Goal: Task Accomplishment & Management: Manage account settings

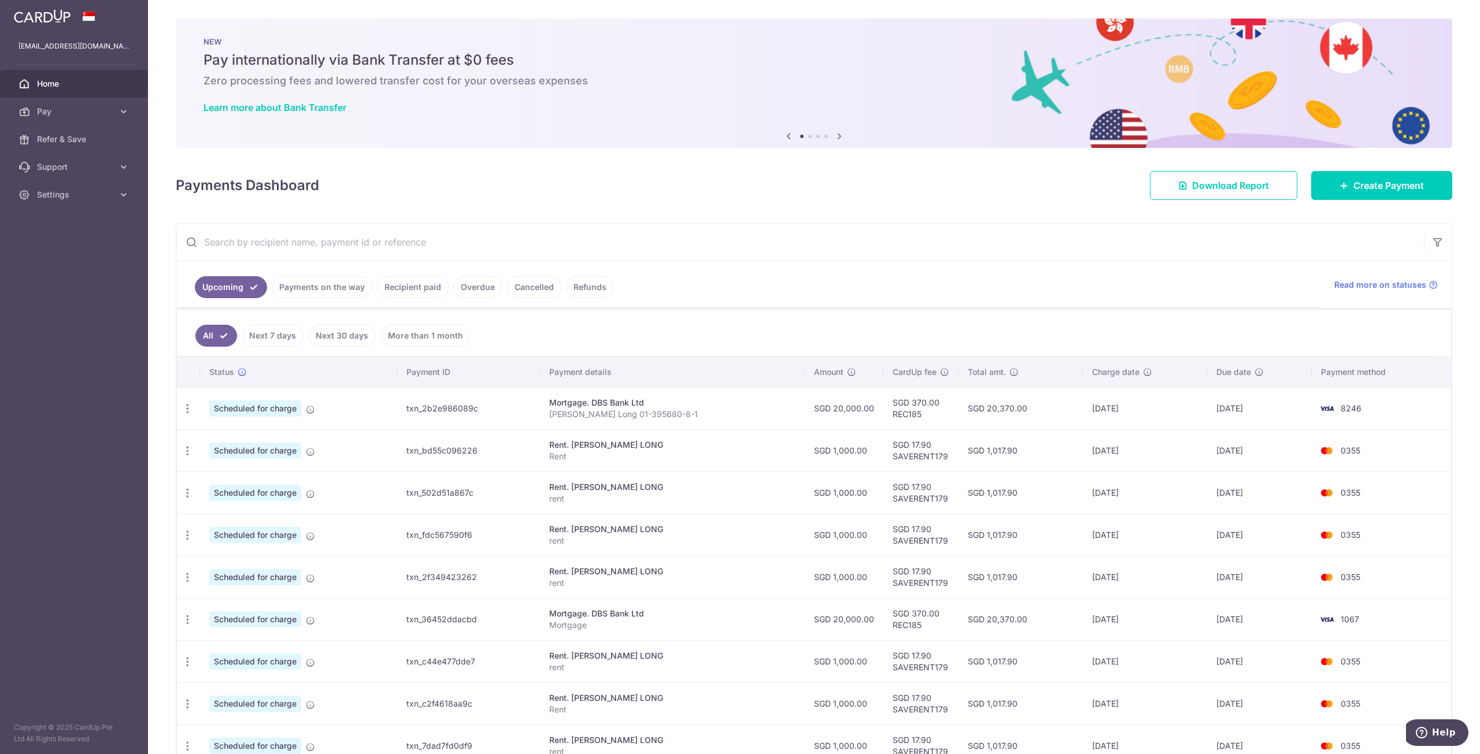
click at [1260, 551] on td "09/11/2025" at bounding box center [1259, 535] width 105 height 42
click at [192, 449] on icon "button" at bounding box center [188, 451] width 12 height 12
click at [267, 476] on span "Update payment" at bounding box center [249, 483] width 79 height 14
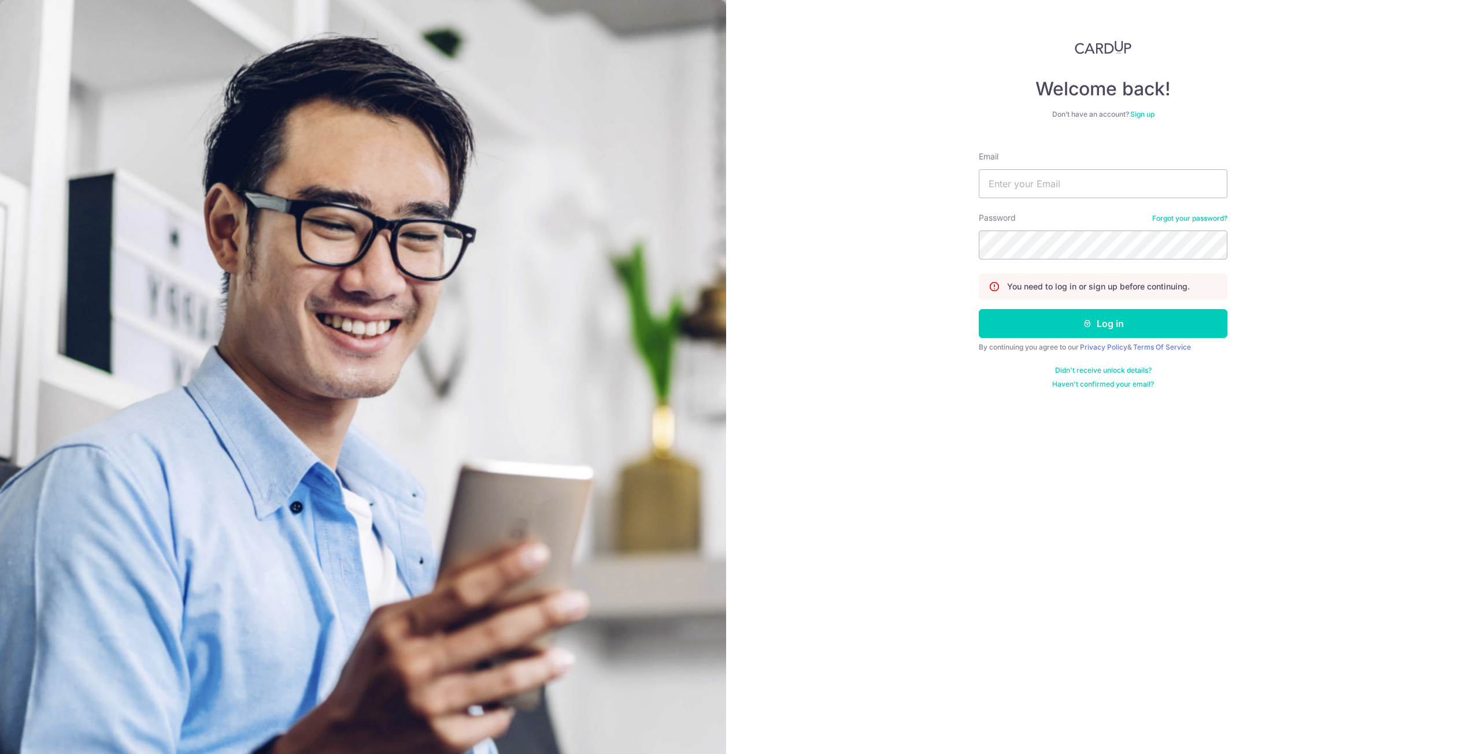
click at [975, 202] on div "Welcome back! Don’t have an account? Sign up Email Password Forgot your passwor…" at bounding box center [1103, 377] width 754 height 754
click at [1017, 196] on input "Email" at bounding box center [1103, 183] width 249 height 29
type input "[EMAIL_ADDRESS][DOMAIN_NAME]"
click at [1072, 320] on button "Log in" at bounding box center [1103, 323] width 249 height 29
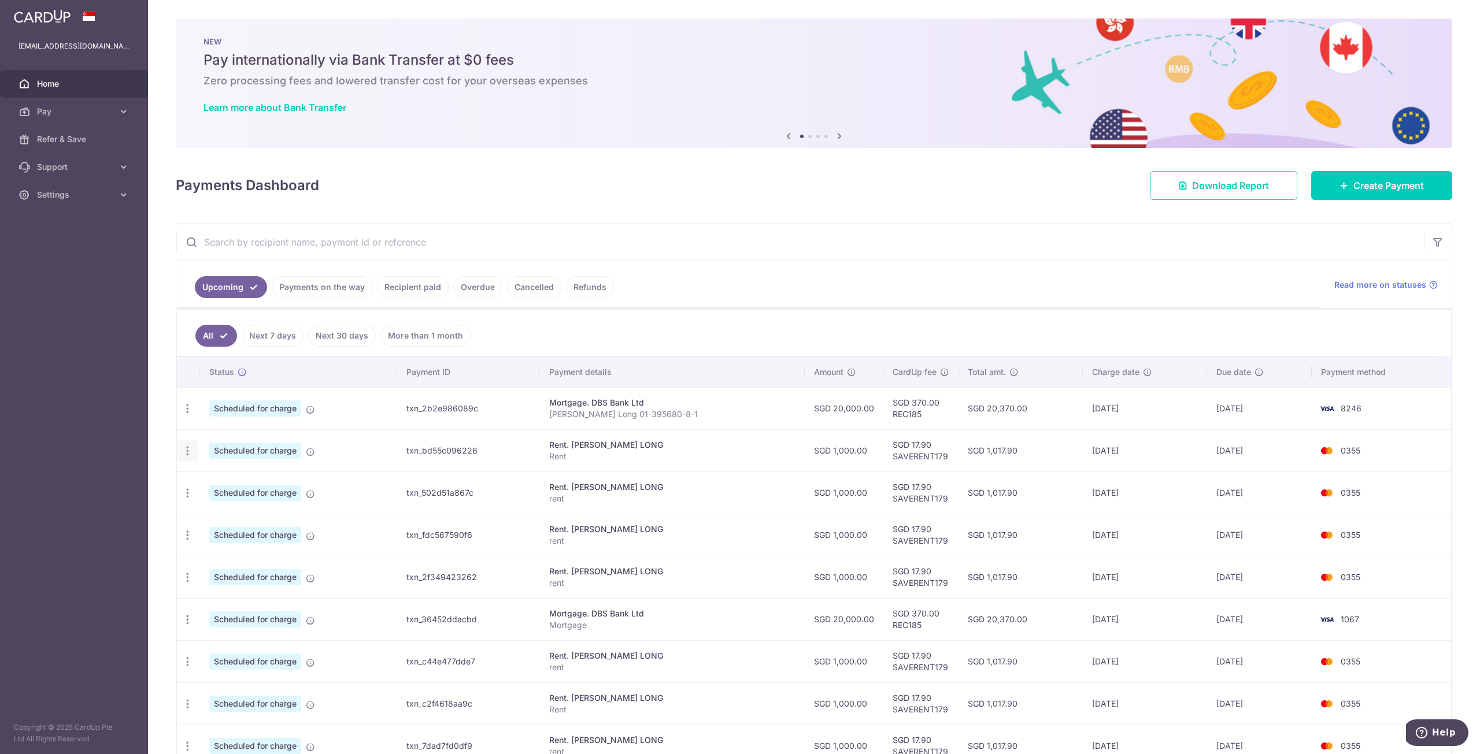
click at [194, 450] on div "Update payment Cancel payment" at bounding box center [187, 451] width 21 height 21
click at [182, 452] on icon "button" at bounding box center [188, 451] width 12 height 12
click at [220, 479] on span "Update payment" at bounding box center [249, 483] width 79 height 14
radio input "true"
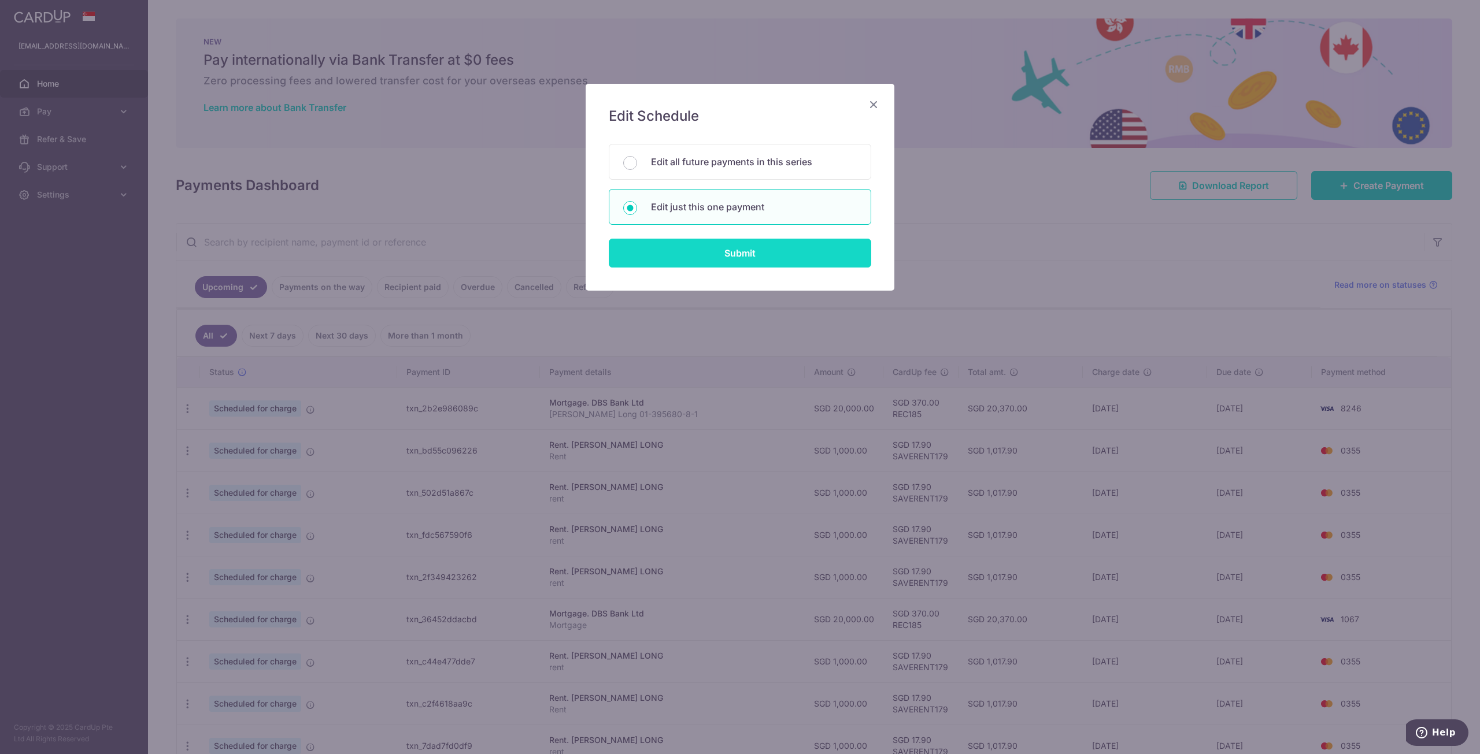
click at [741, 259] on input "Submit" at bounding box center [740, 253] width 262 height 29
radio input "true"
type input "1,000.00"
type input "08/11/2025"
type input "Rent"
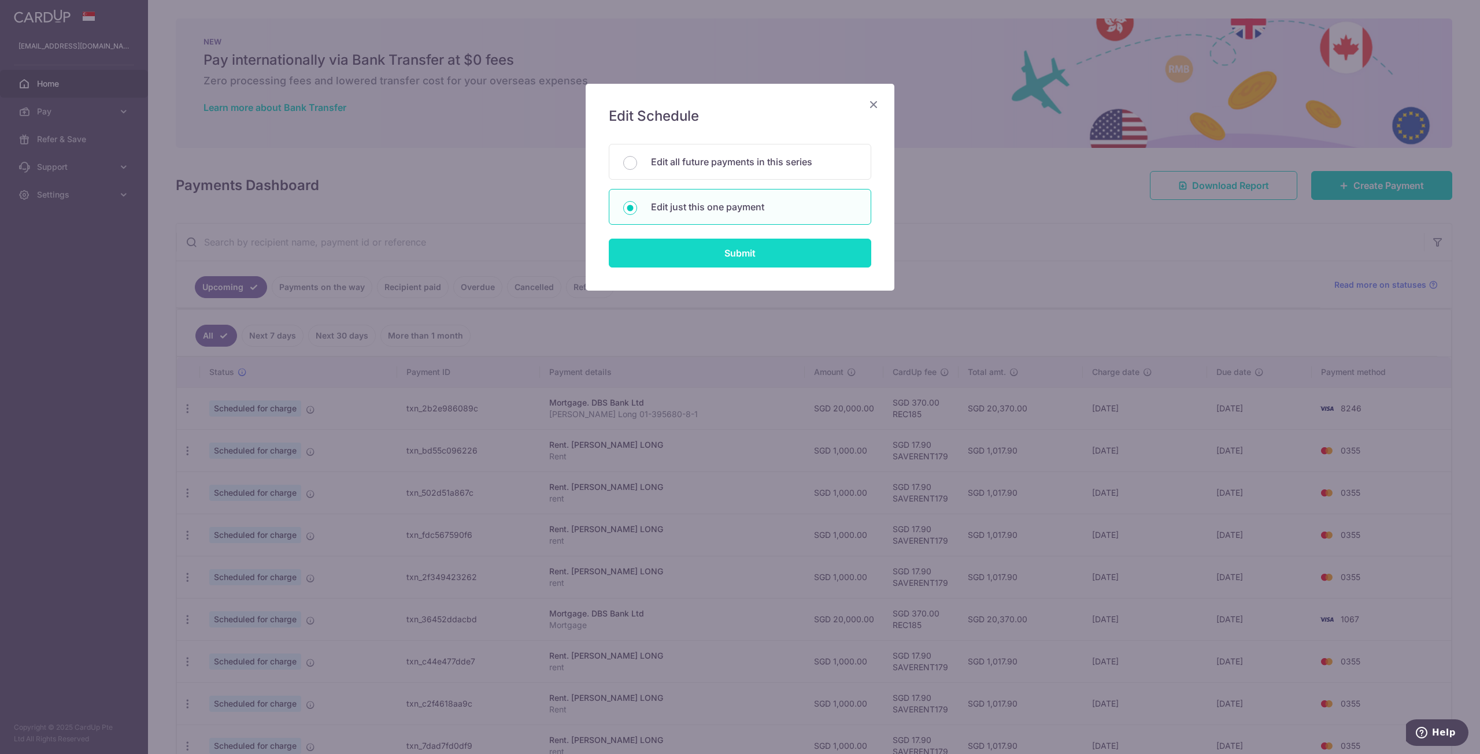
type input "SAVERENT179"
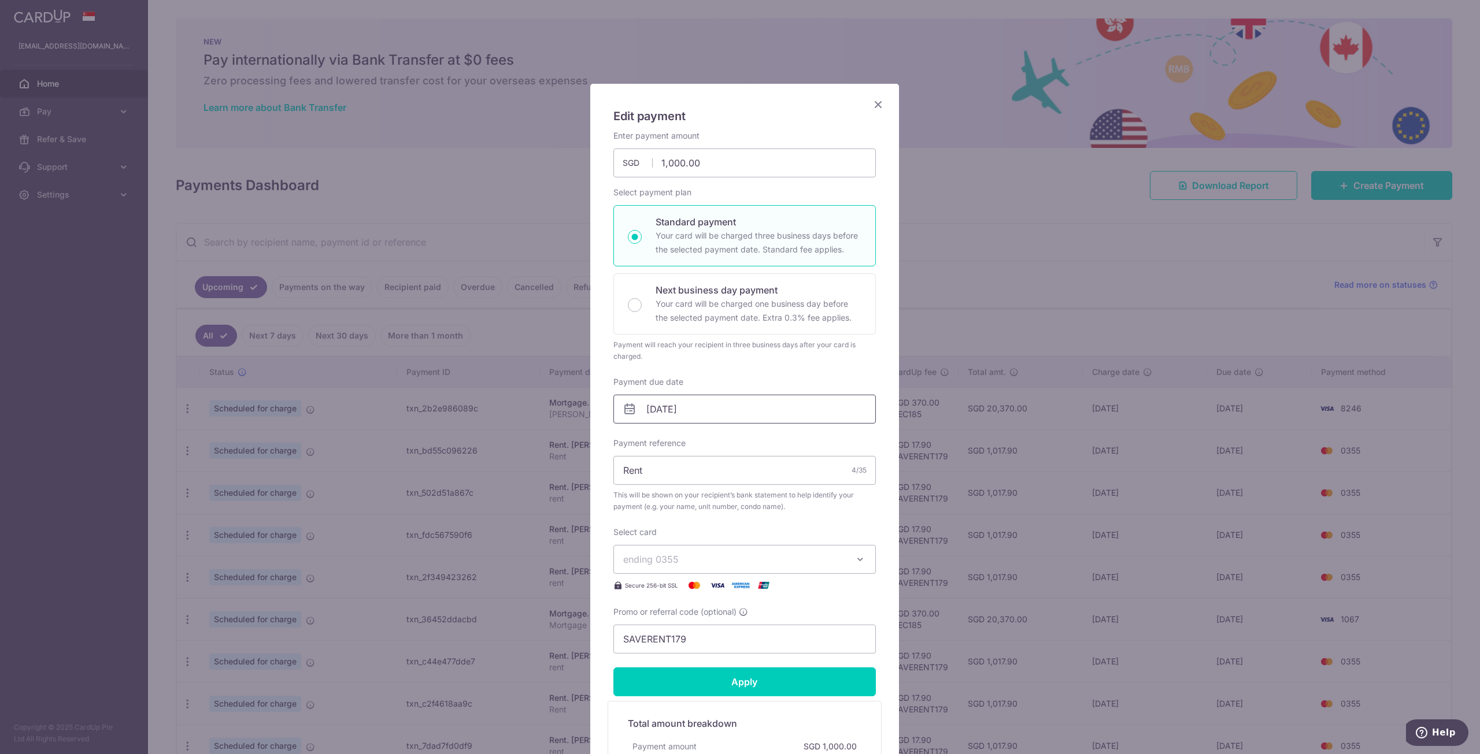
click at [730, 414] on input "08/11/2025" at bounding box center [744, 409] width 262 height 29
click at [675, 536] on link "11" at bounding box center [678, 536] width 19 height 19
type input "[DATE]"
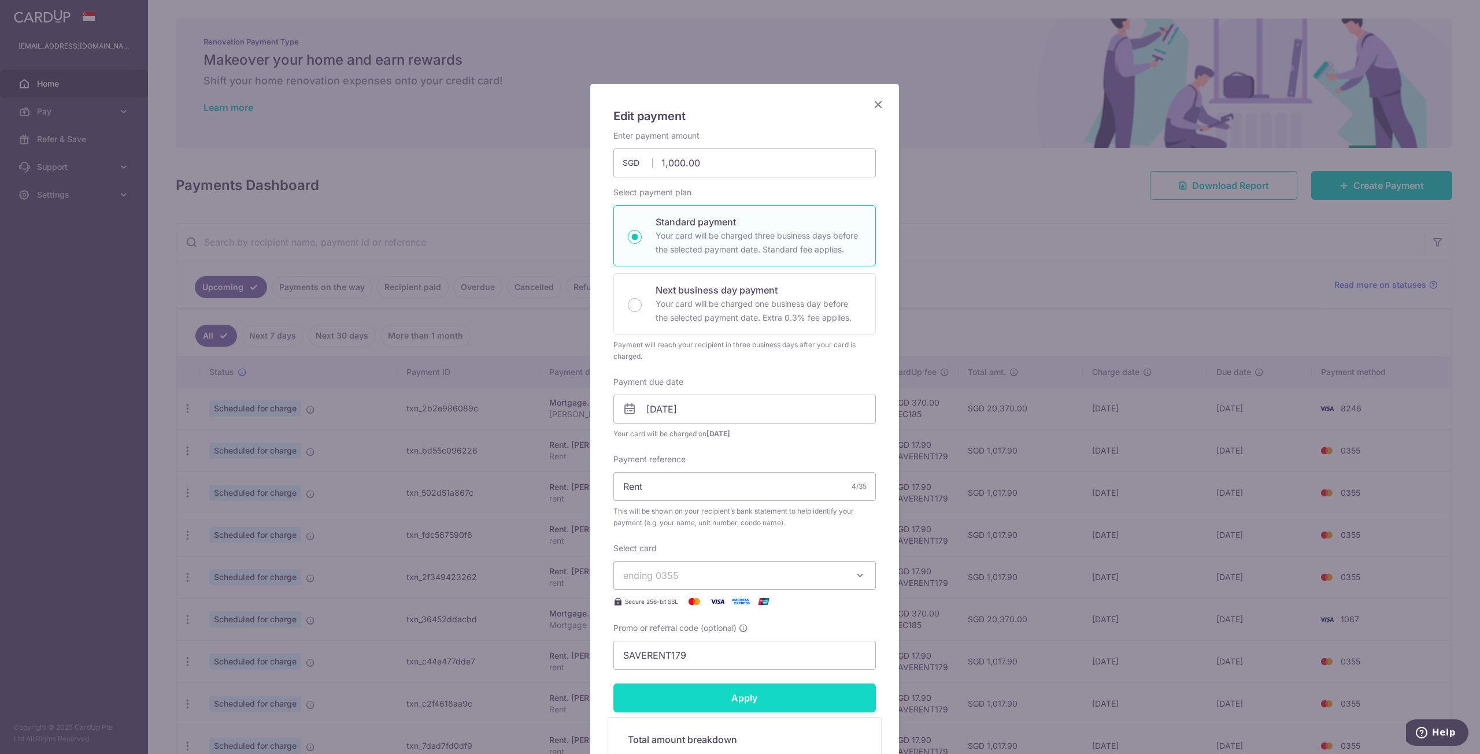
click at [754, 687] on input "Apply" at bounding box center [744, 698] width 262 height 29
type input "Successfully Applied"
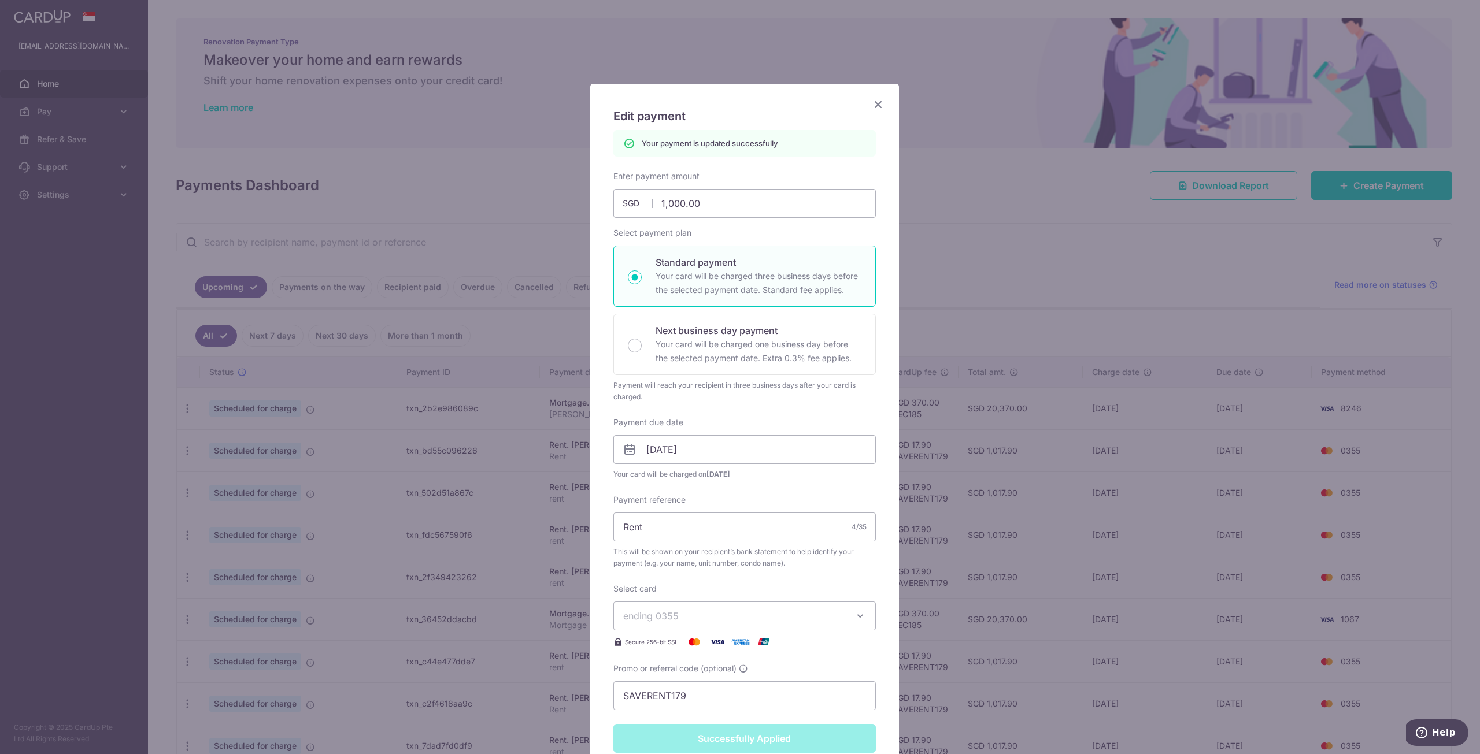
click at [872, 98] on icon "Close" at bounding box center [878, 104] width 14 height 14
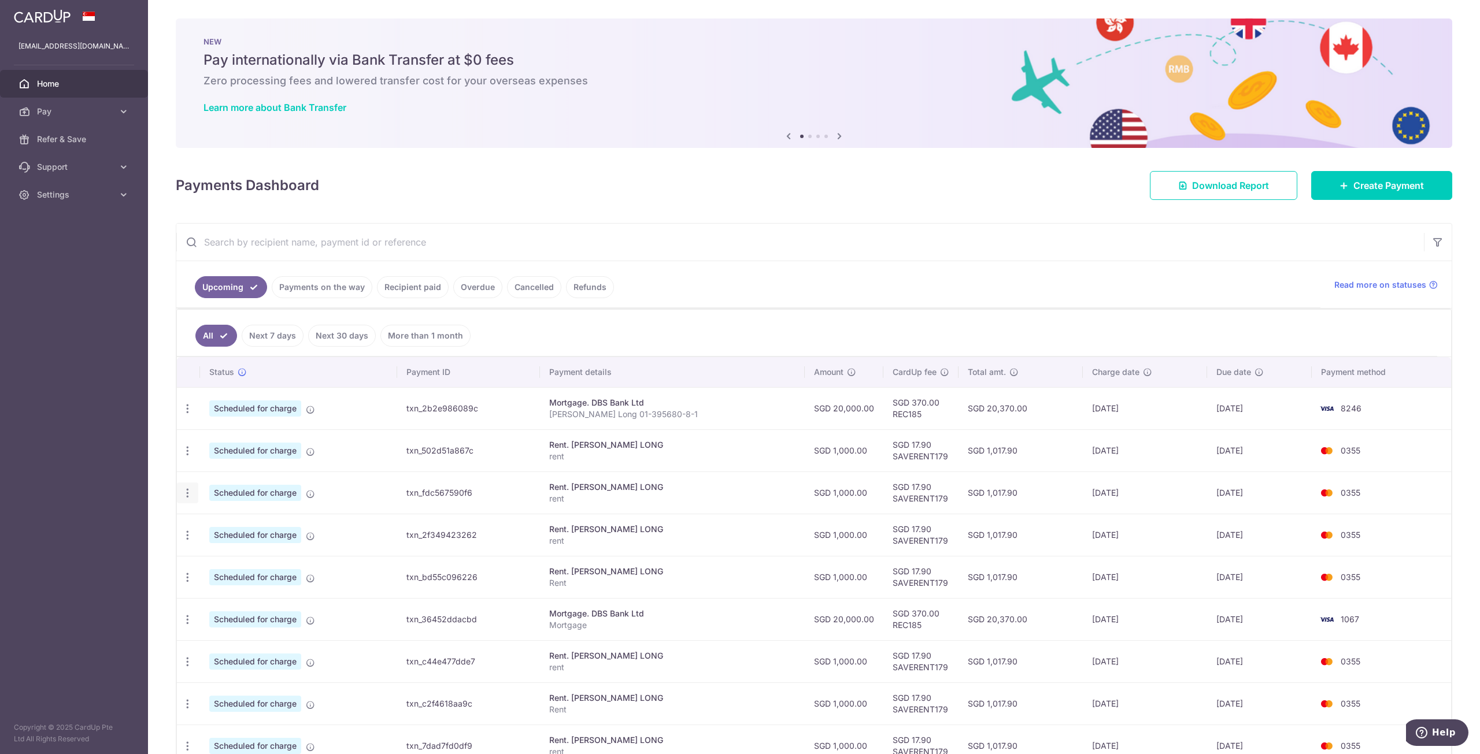
click at [185, 488] on icon "button" at bounding box center [188, 493] width 12 height 12
click at [219, 524] on span "Update payment" at bounding box center [249, 525] width 79 height 14
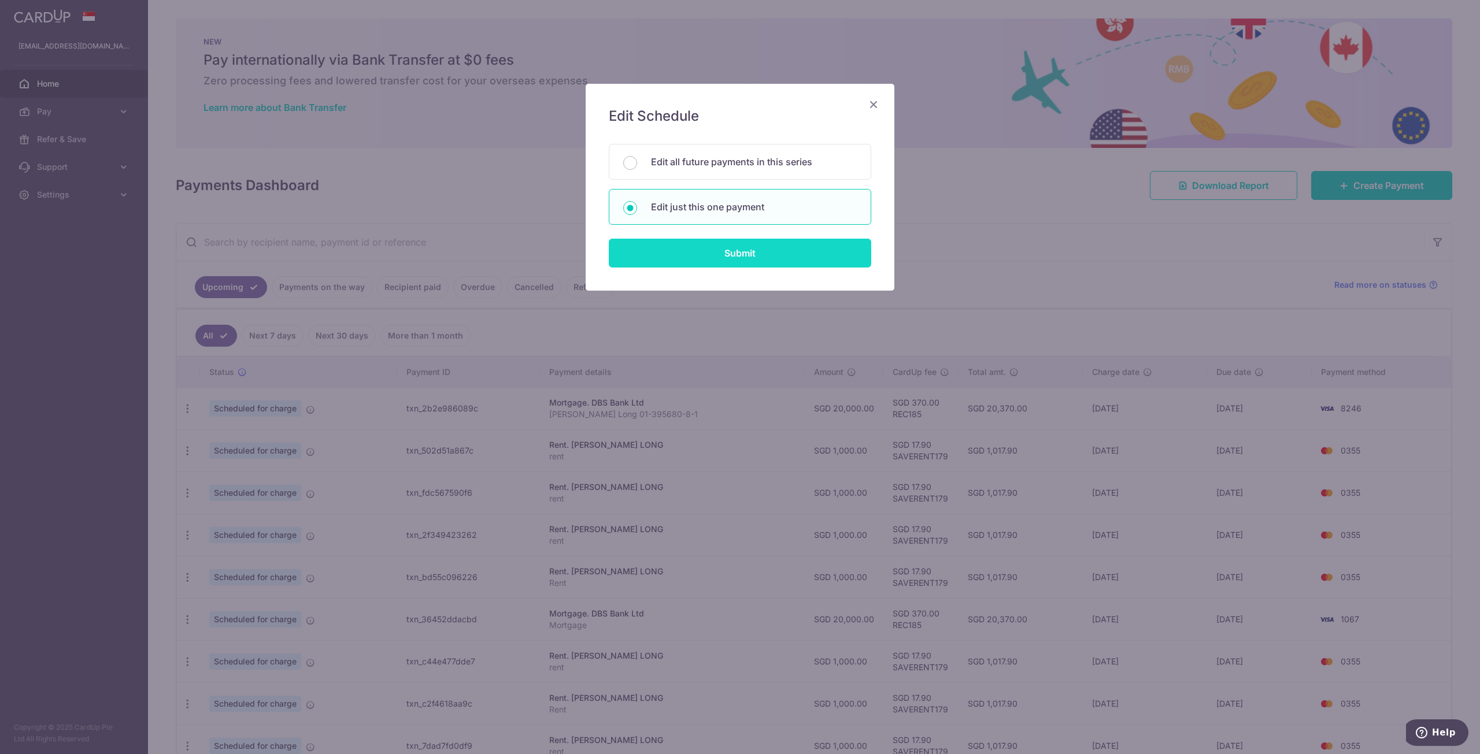
click at [724, 257] on input "Submit" at bounding box center [740, 253] width 262 height 29
radio input "true"
type input "1,000.00"
type input "[DATE]"
type input "rent"
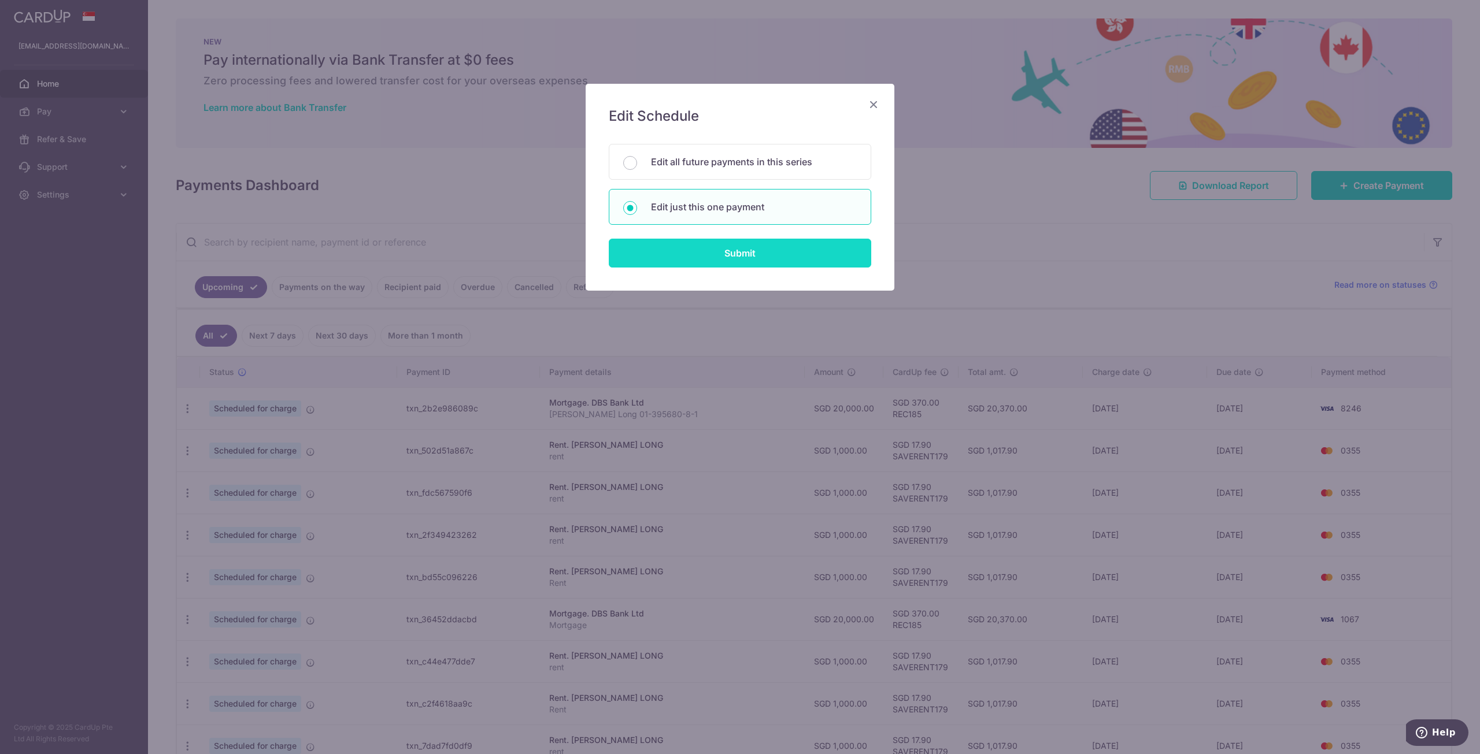
type input "SAVERENT179"
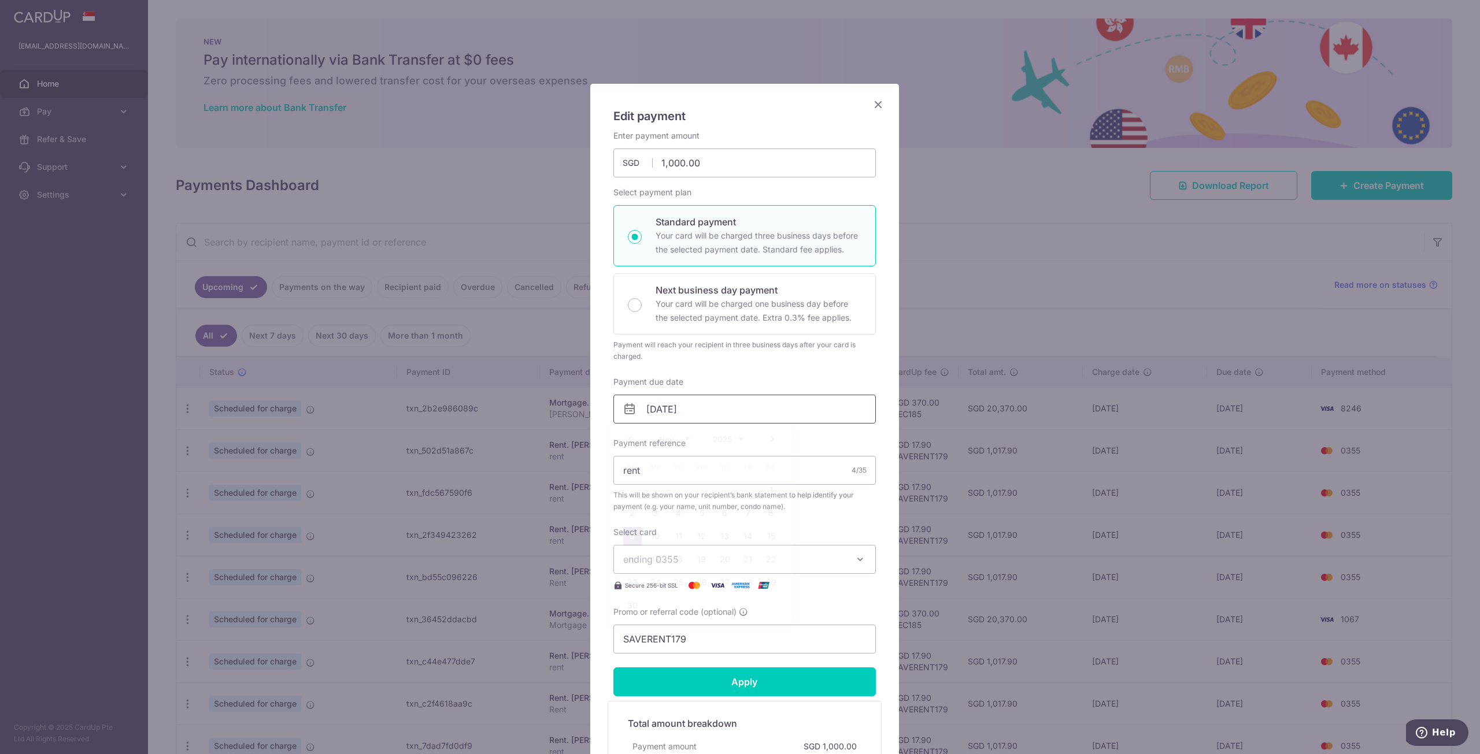
click at [708, 419] on input "09/11/2025" at bounding box center [744, 409] width 262 height 29
click at [704, 538] on link "12" at bounding box center [702, 536] width 19 height 19
type input "[DATE]"
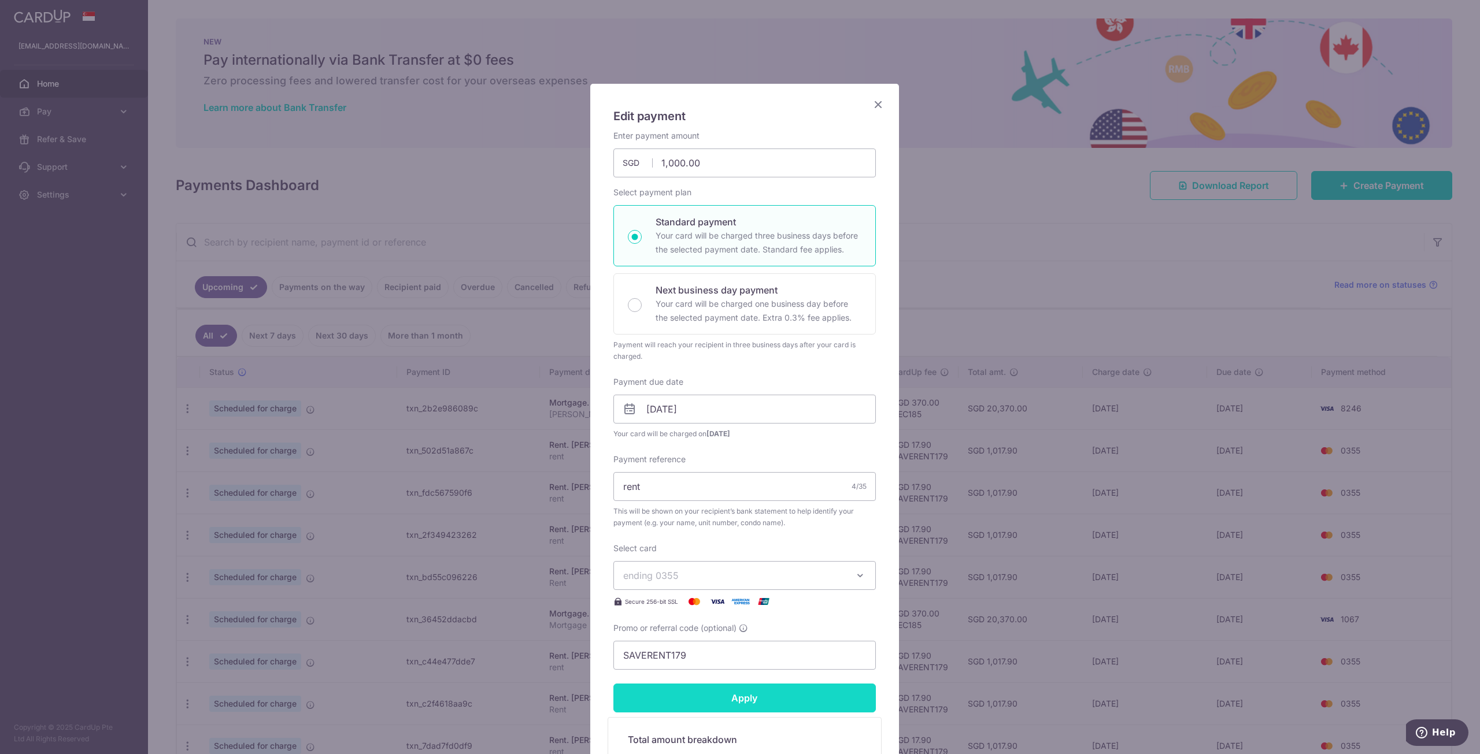
click at [805, 705] on input "Apply" at bounding box center [744, 698] width 262 height 29
type input "Successfully Applied"
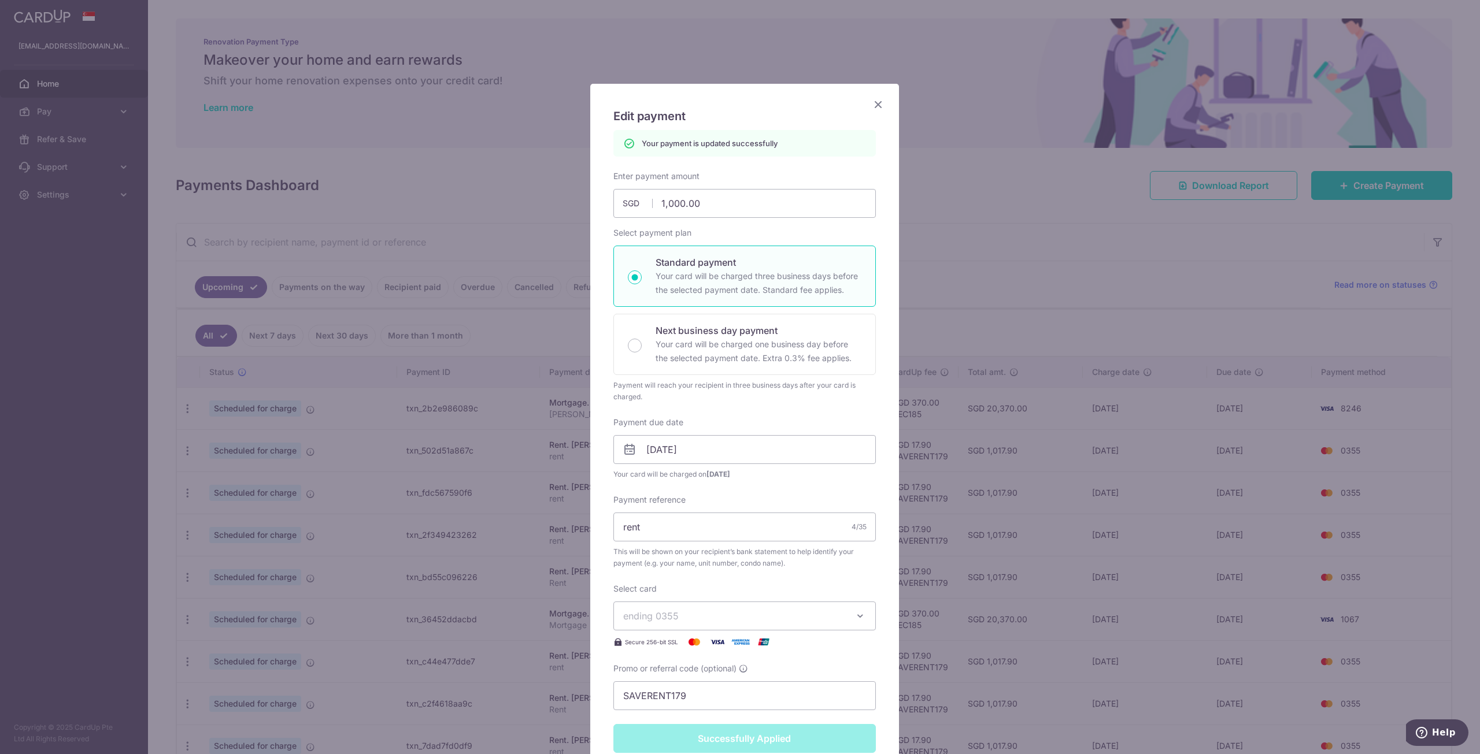
click at [879, 103] on icon "Close" at bounding box center [878, 104] width 14 height 14
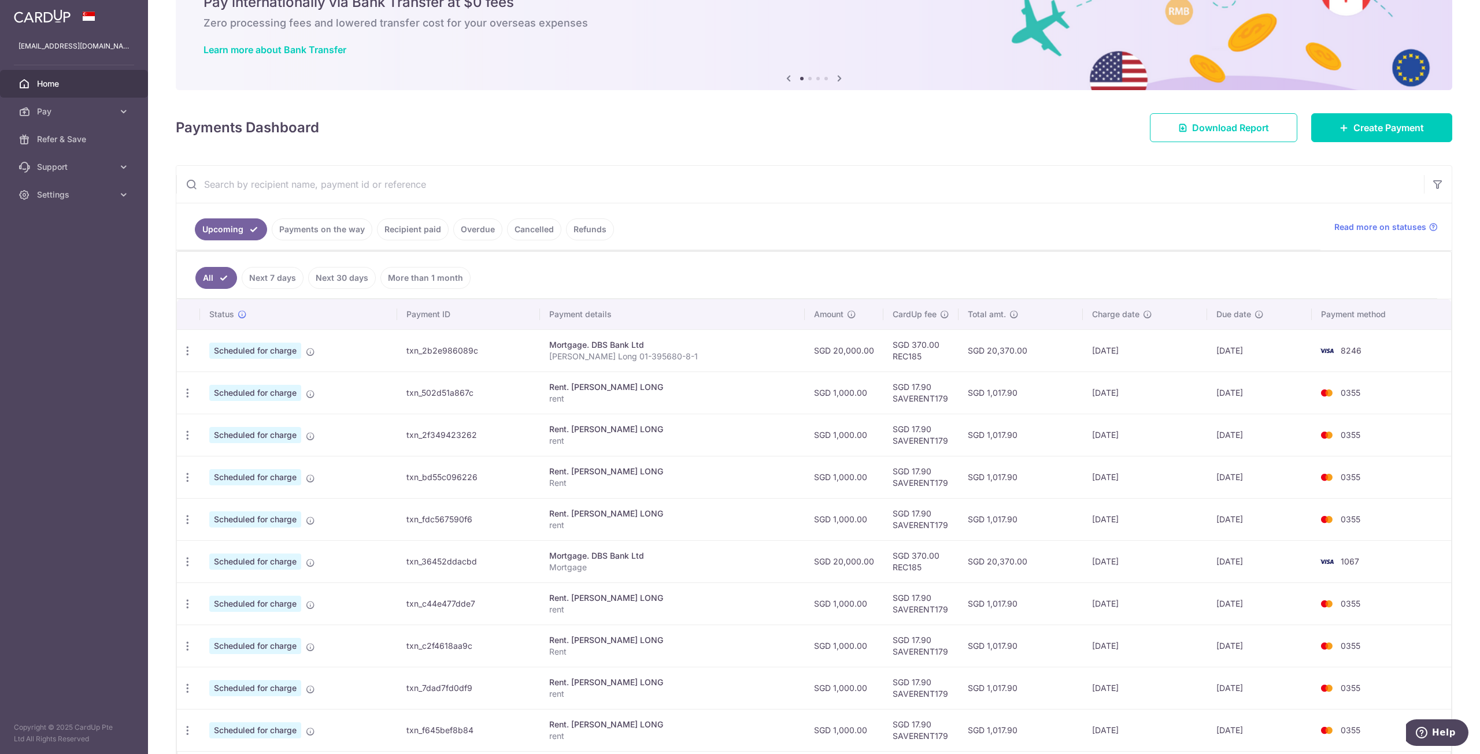
scroll to position [134, 0]
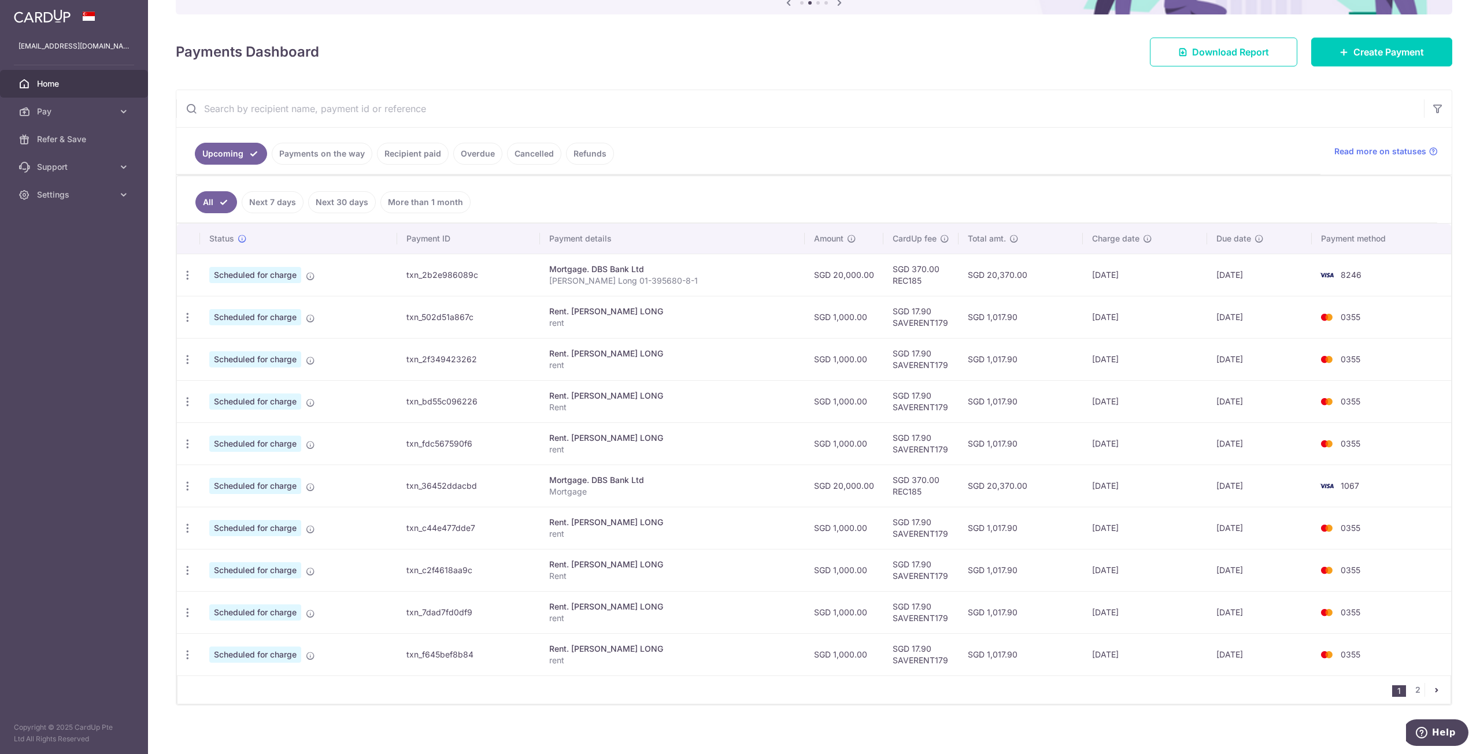
click at [1166, 526] on td "[DATE]" at bounding box center [1145, 528] width 125 height 42
click at [184, 526] on icon "button" at bounding box center [188, 529] width 12 height 12
click at [255, 553] on span "Update payment" at bounding box center [249, 560] width 79 height 14
radio input "true"
type input "1,000.00"
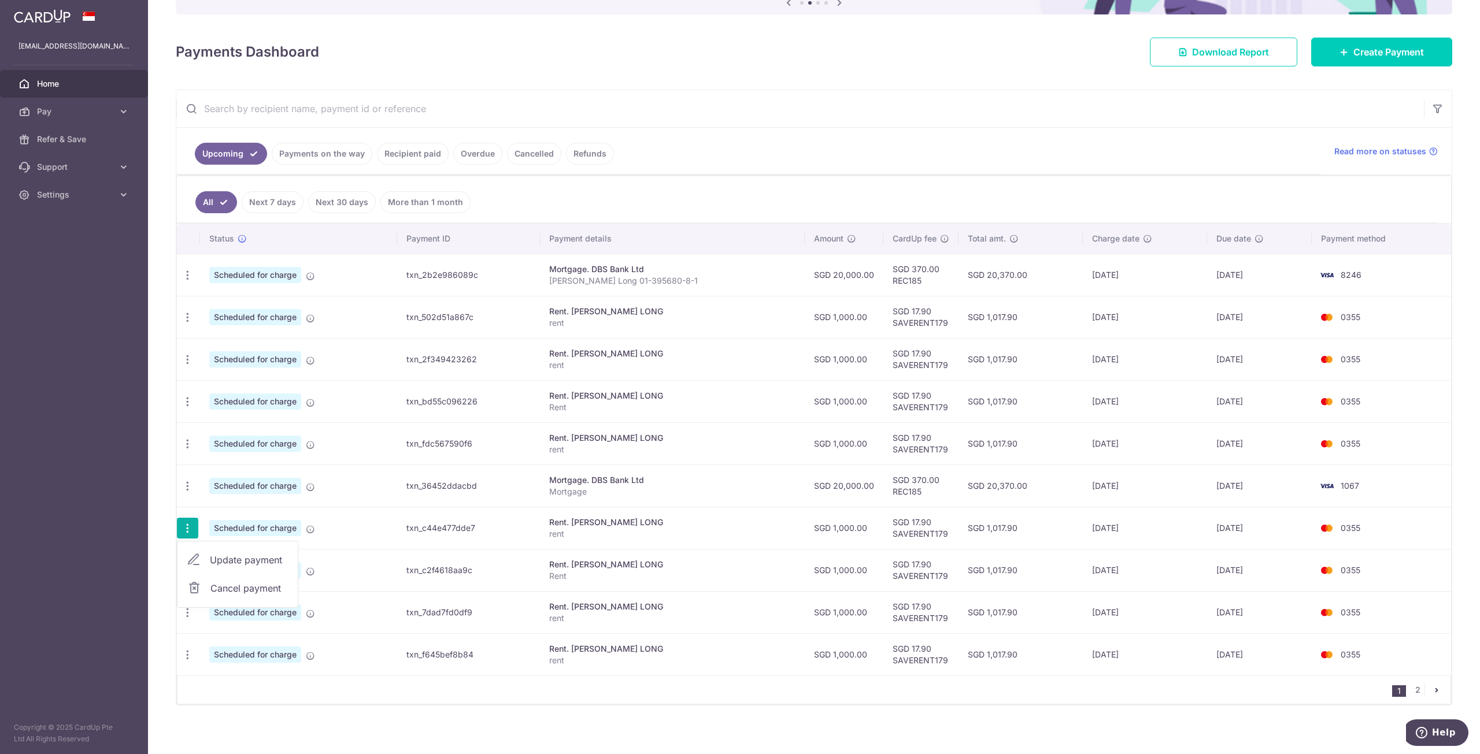
type input "[DATE]"
type input "rent"
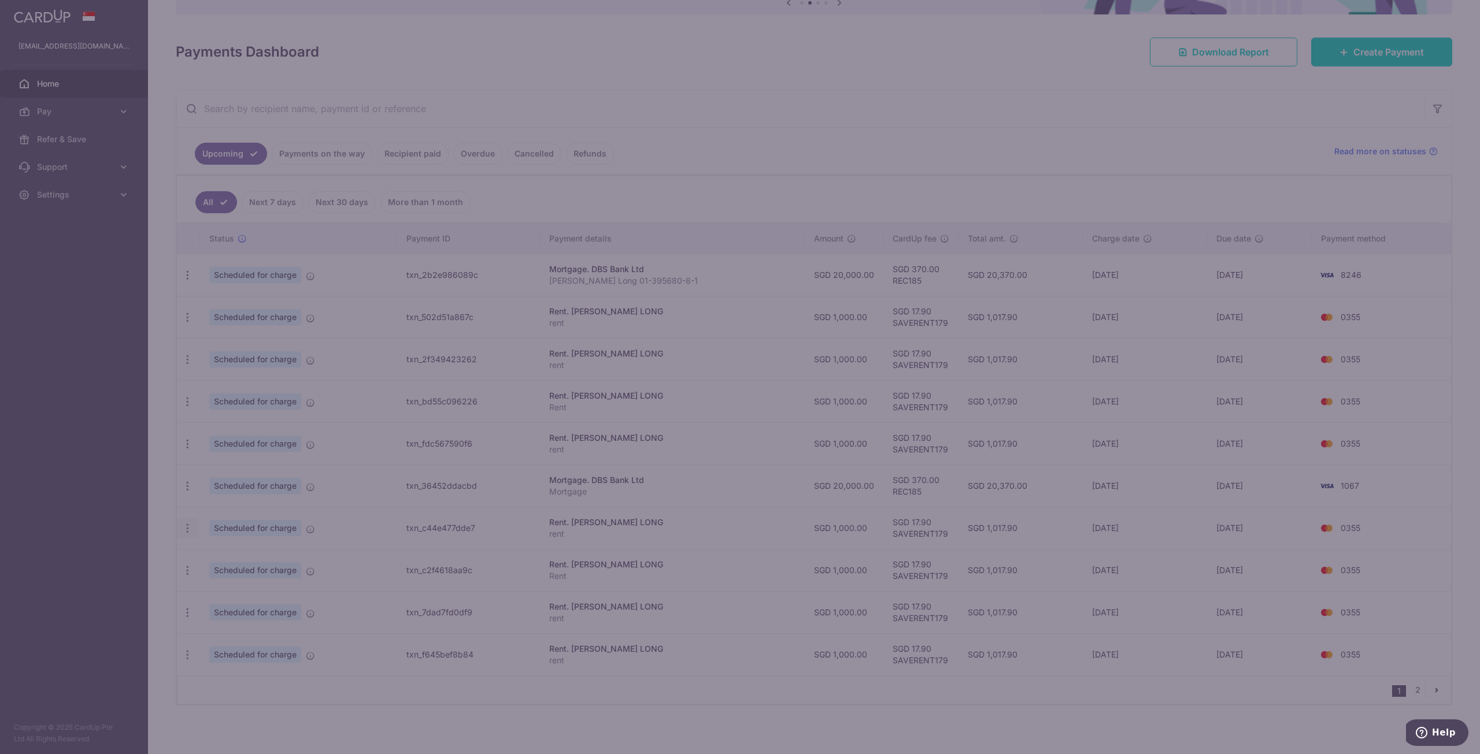
type input "SAVERENT179"
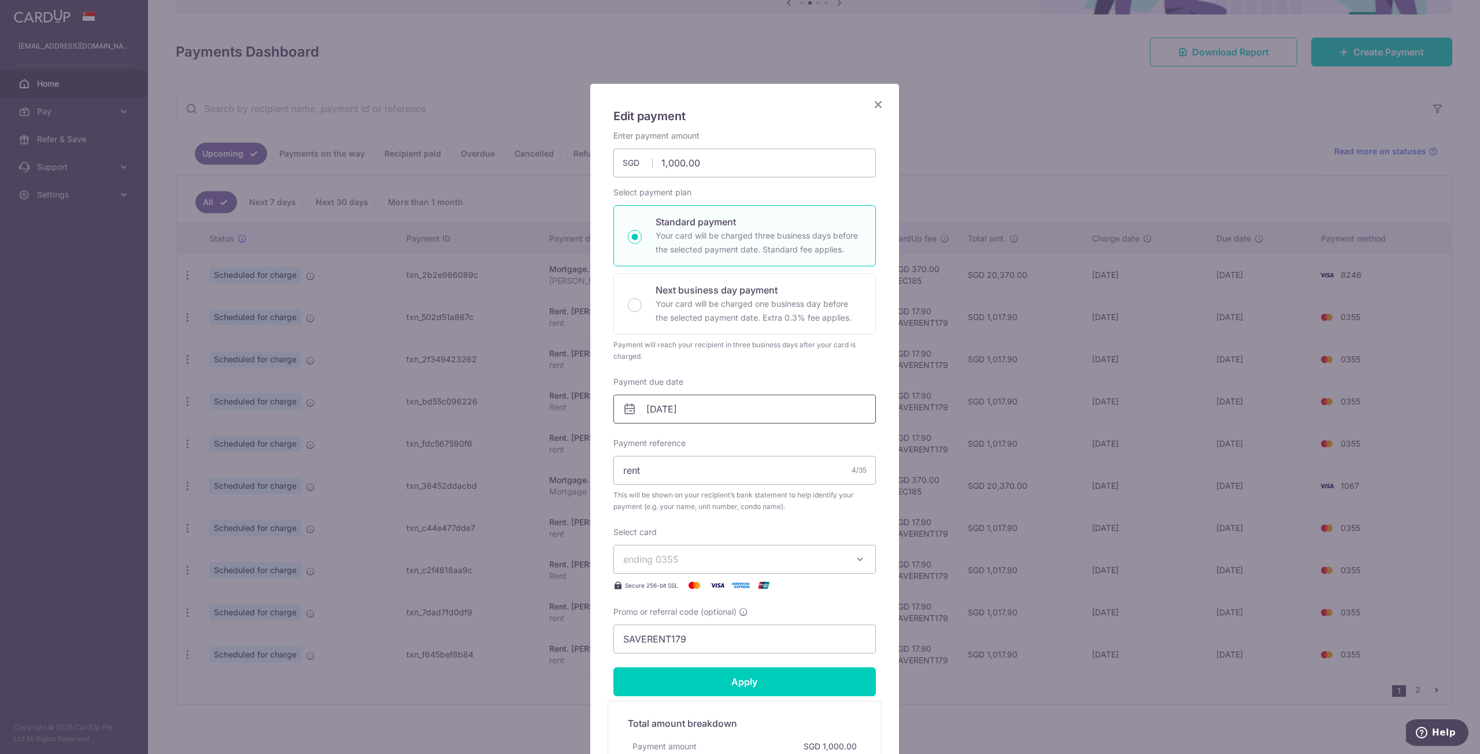
click at [716, 402] on input "07/12/2025" at bounding box center [744, 409] width 262 height 29
click at [724, 517] on link "11" at bounding box center [725, 513] width 19 height 19
type input "[DATE]"
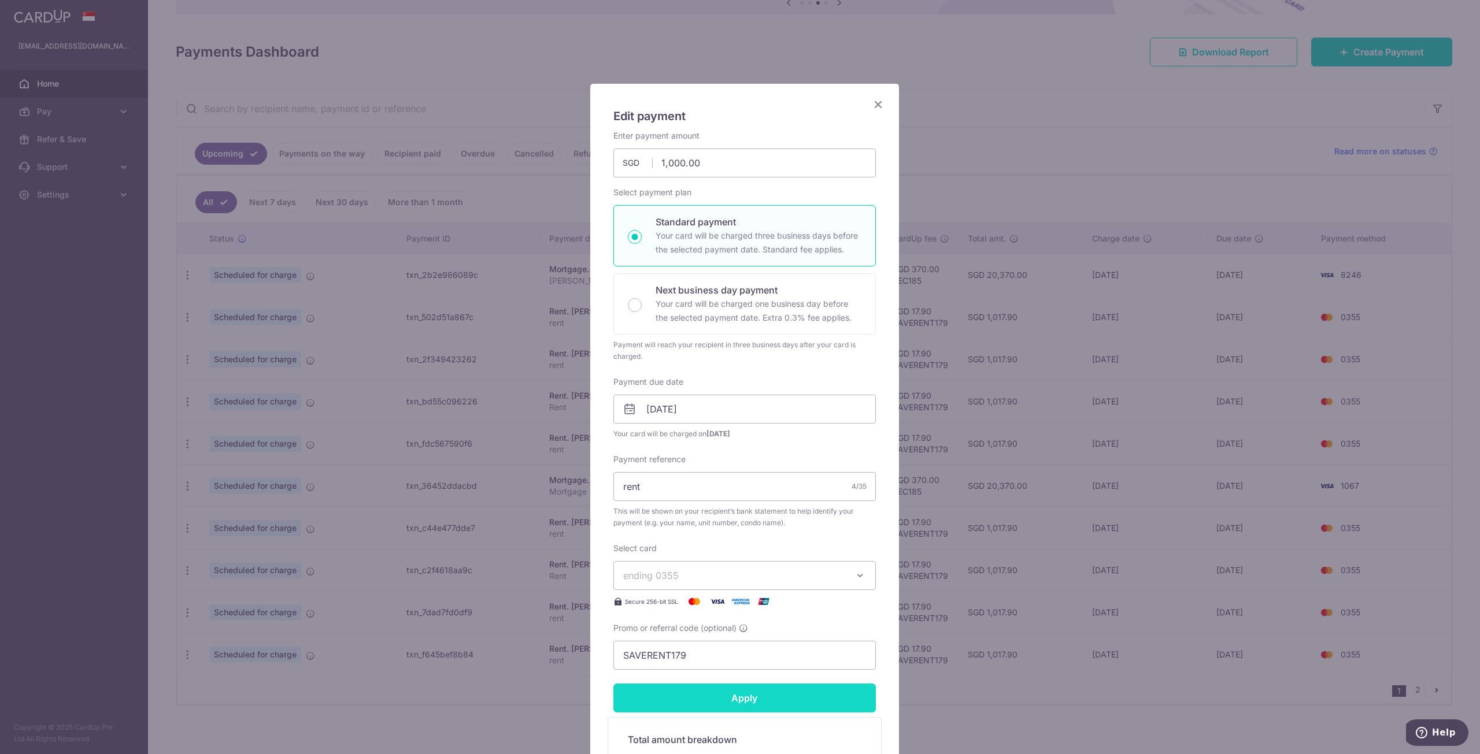
click at [784, 702] on input "Apply" at bounding box center [744, 698] width 262 height 29
type input "Successfully Applied"
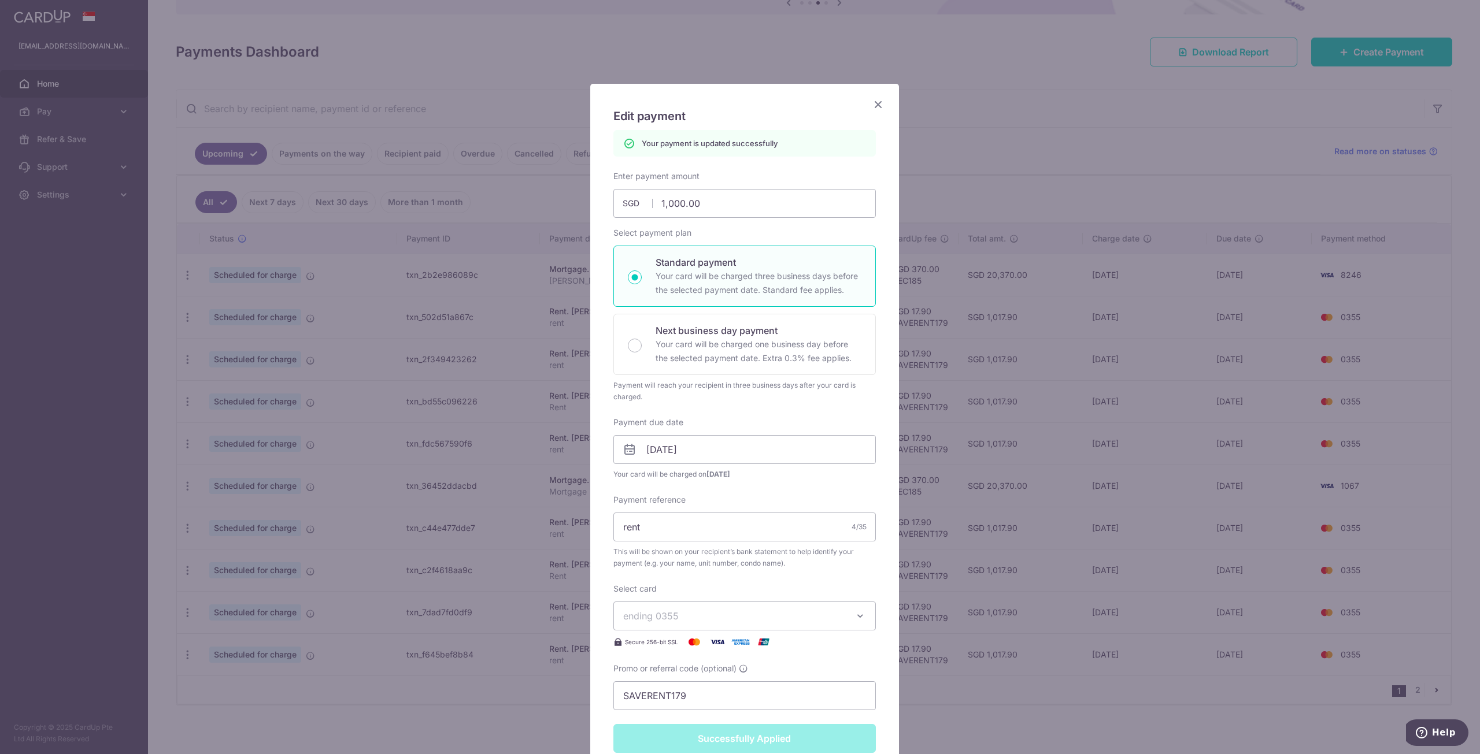
click at [880, 101] on icon "Close" at bounding box center [878, 104] width 14 height 14
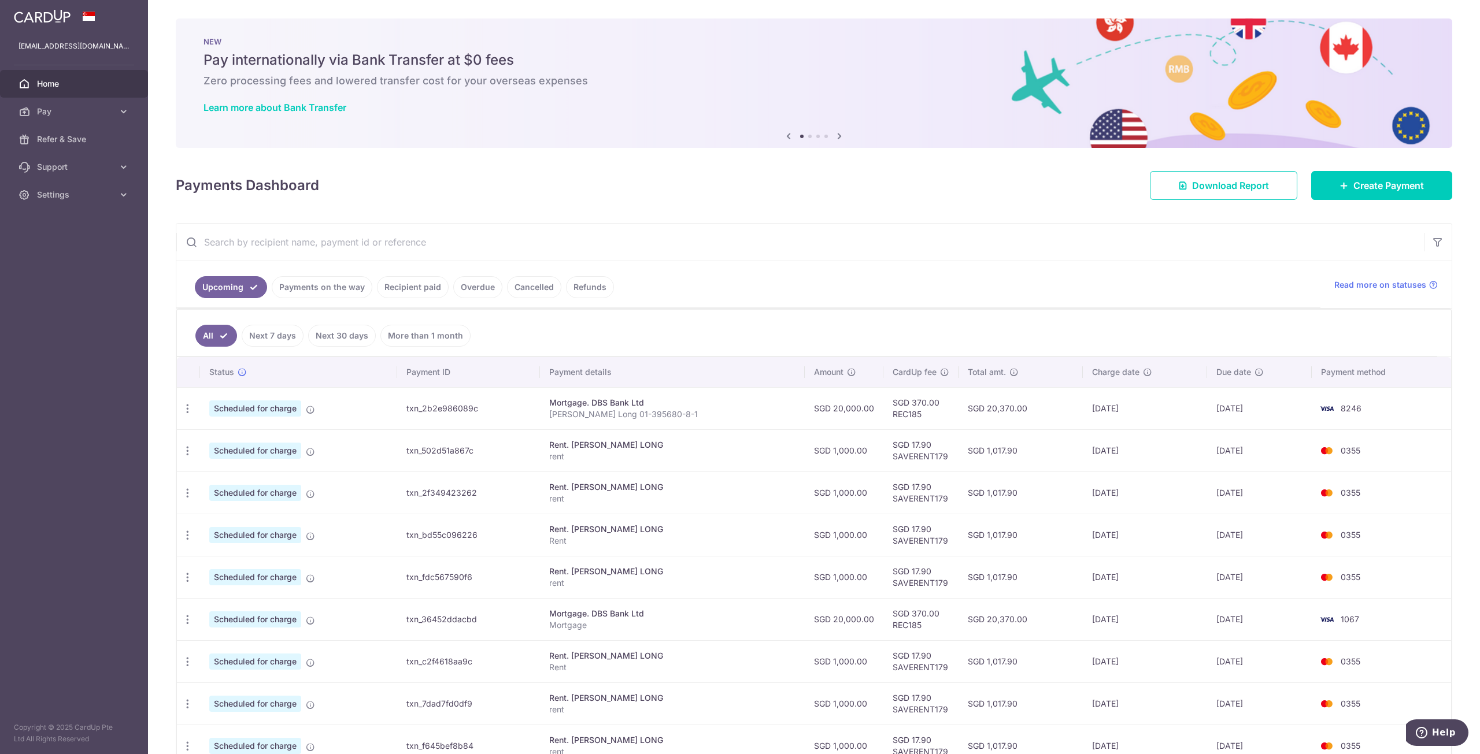
scroll to position [134, 0]
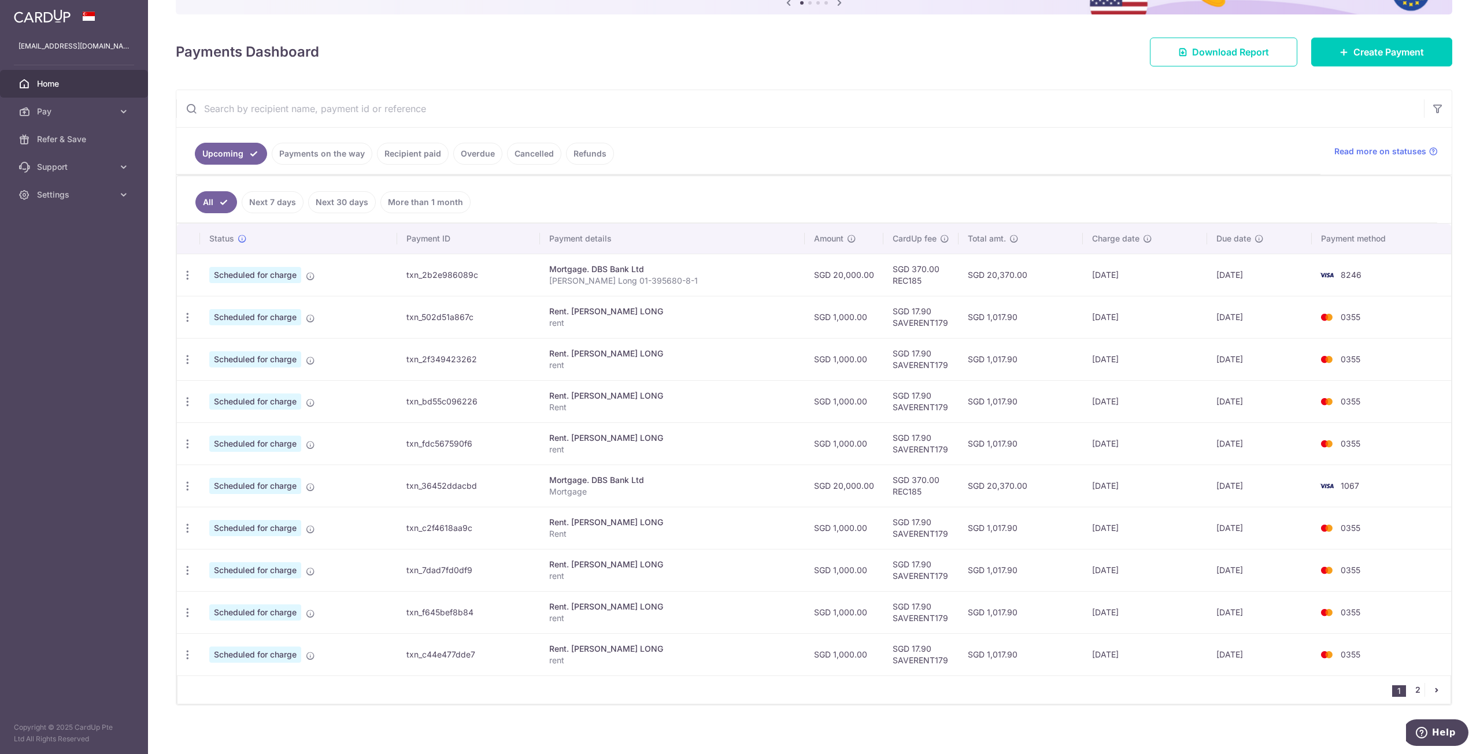
click at [1411, 687] on link "2" at bounding box center [1418, 690] width 14 height 14
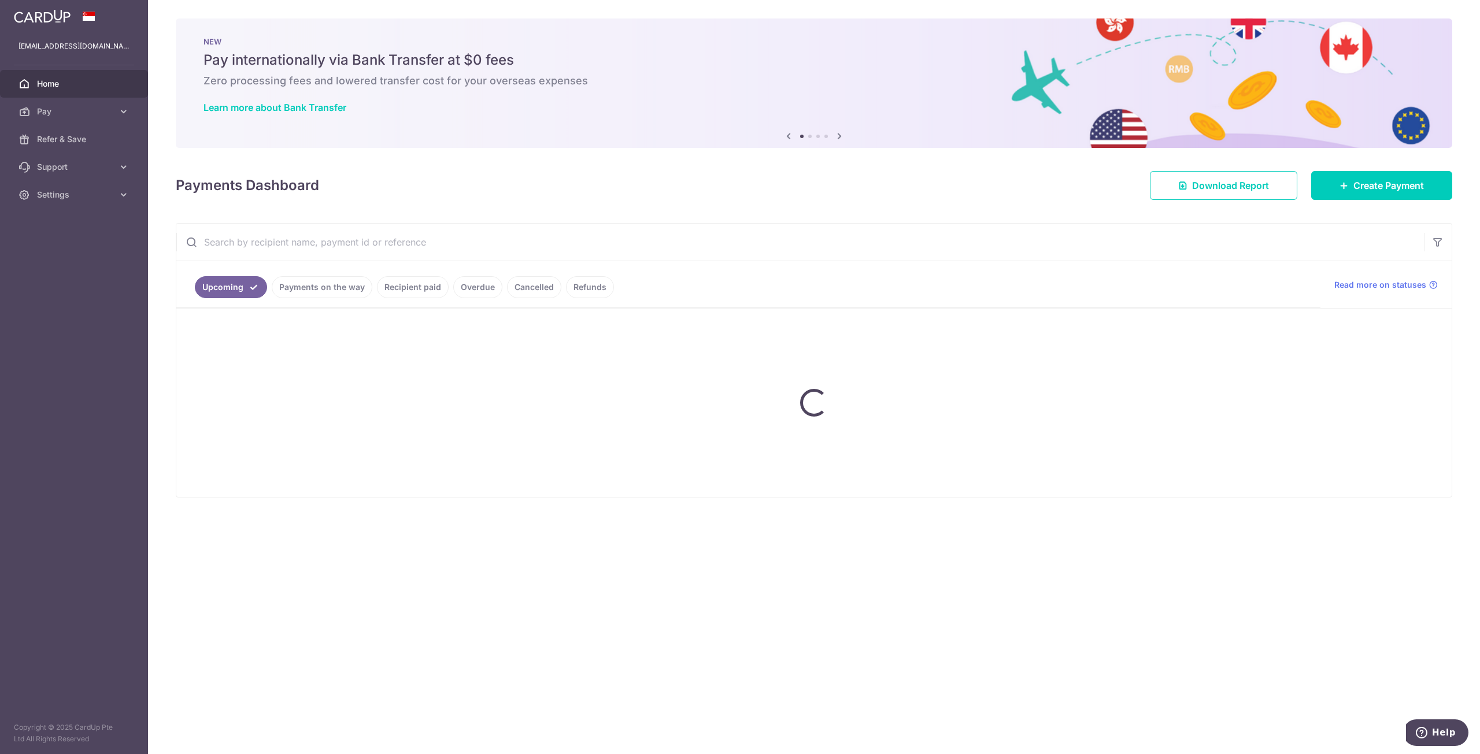
scroll to position [0, 0]
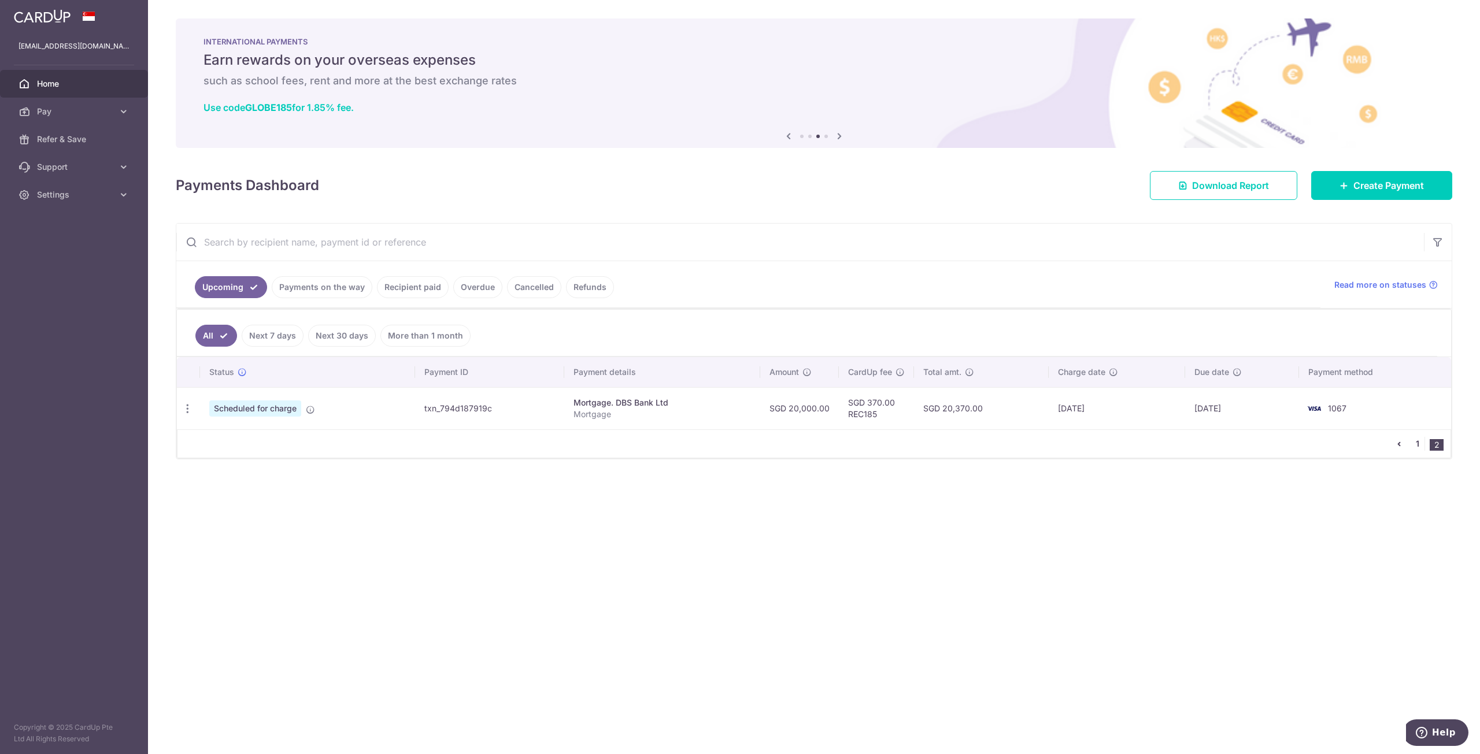
click at [1425, 439] on link "1" at bounding box center [1418, 444] width 14 height 14
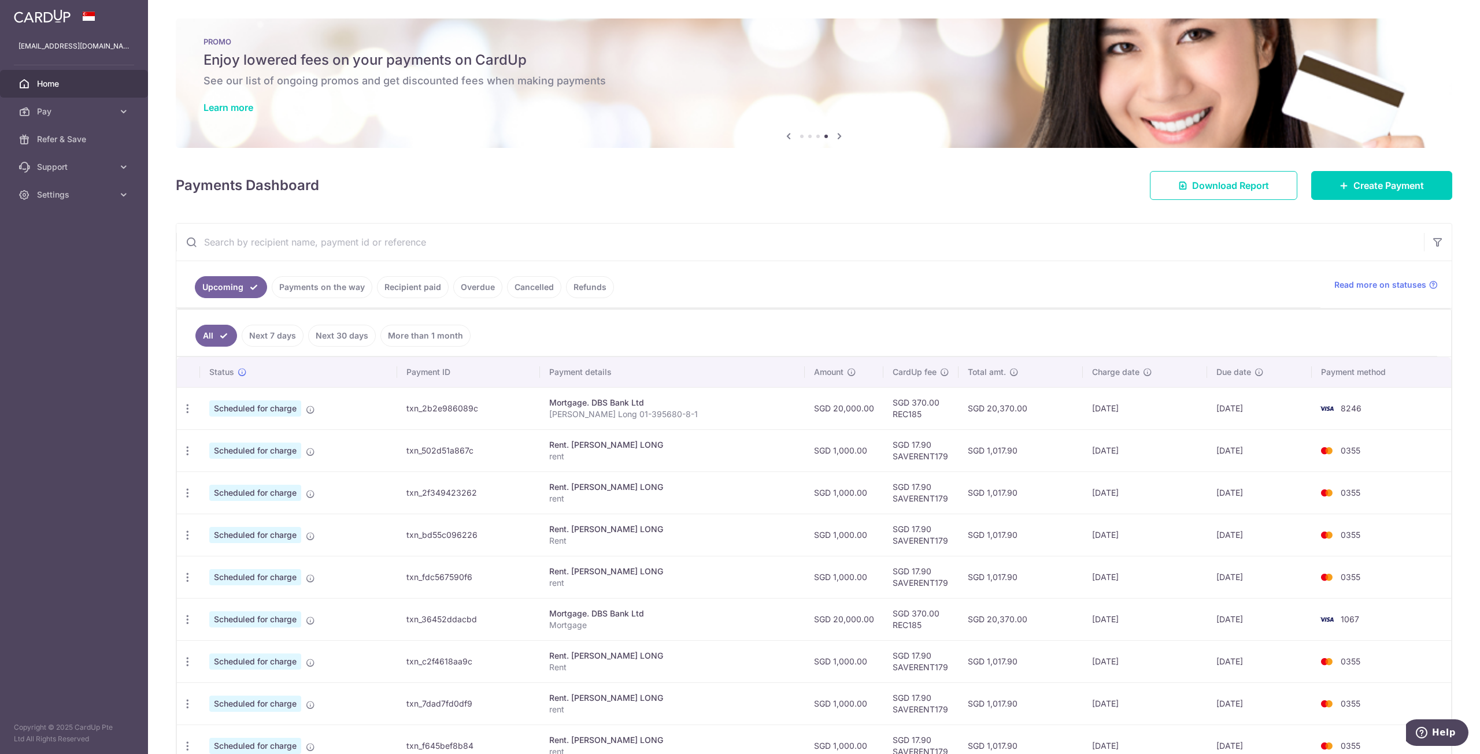
click at [247, 116] on div "PROMO Enjoy lowered fees on your payments on CardUp See our list of ongoing pro…" at bounding box center [814, 77] width 1277 height 116
click at [246, 105] on link "Learn more" at bounding box center [229, 108] width 50 height 12
